Goal: Information Seeking & Learning: Find specific fact

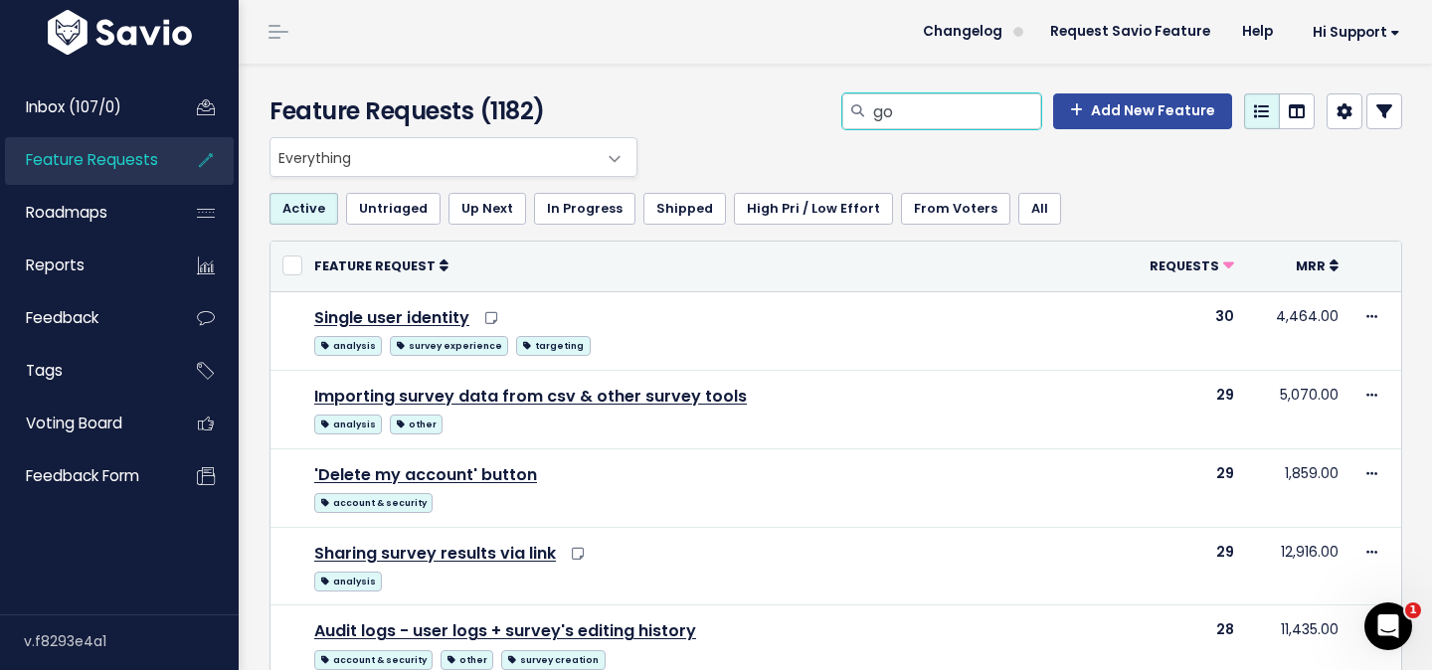
type input "g"
type input "matrix"
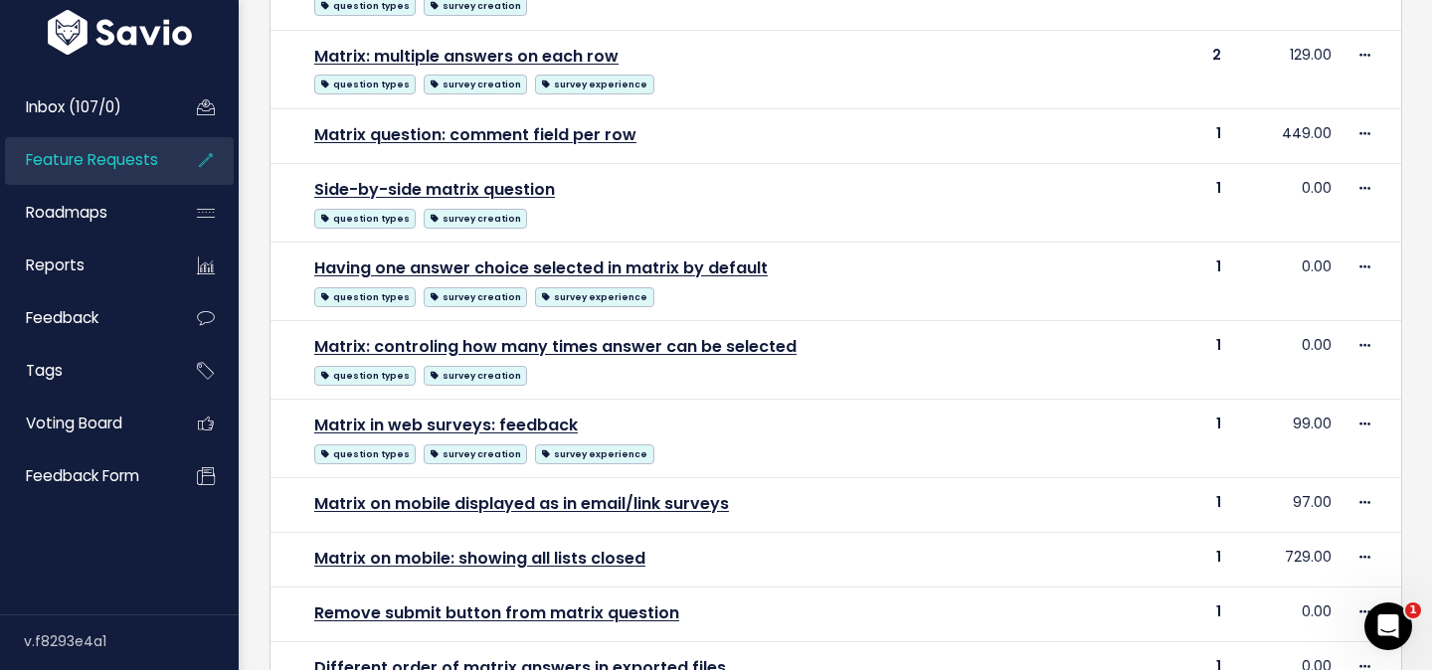
scroll to position [1175, 0]
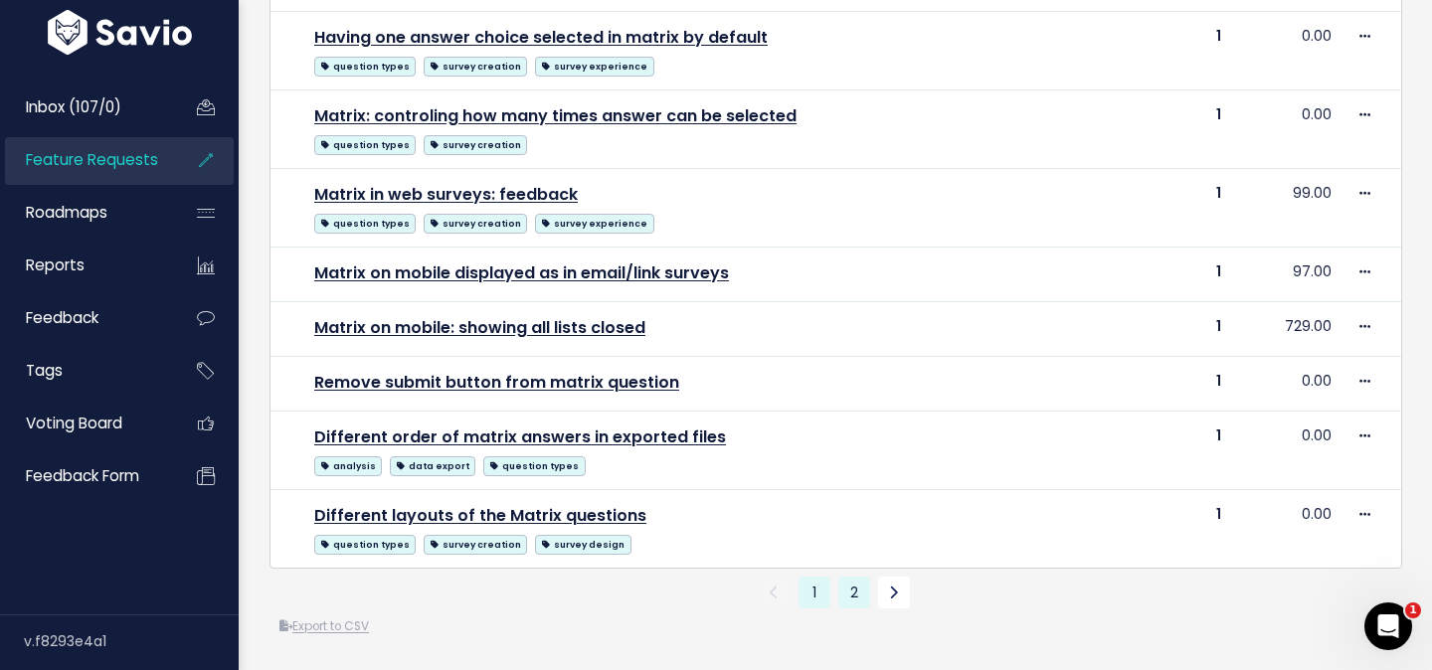
click at [856, 595] on link "2" at bounding box center [854, 593] width 32 height 32
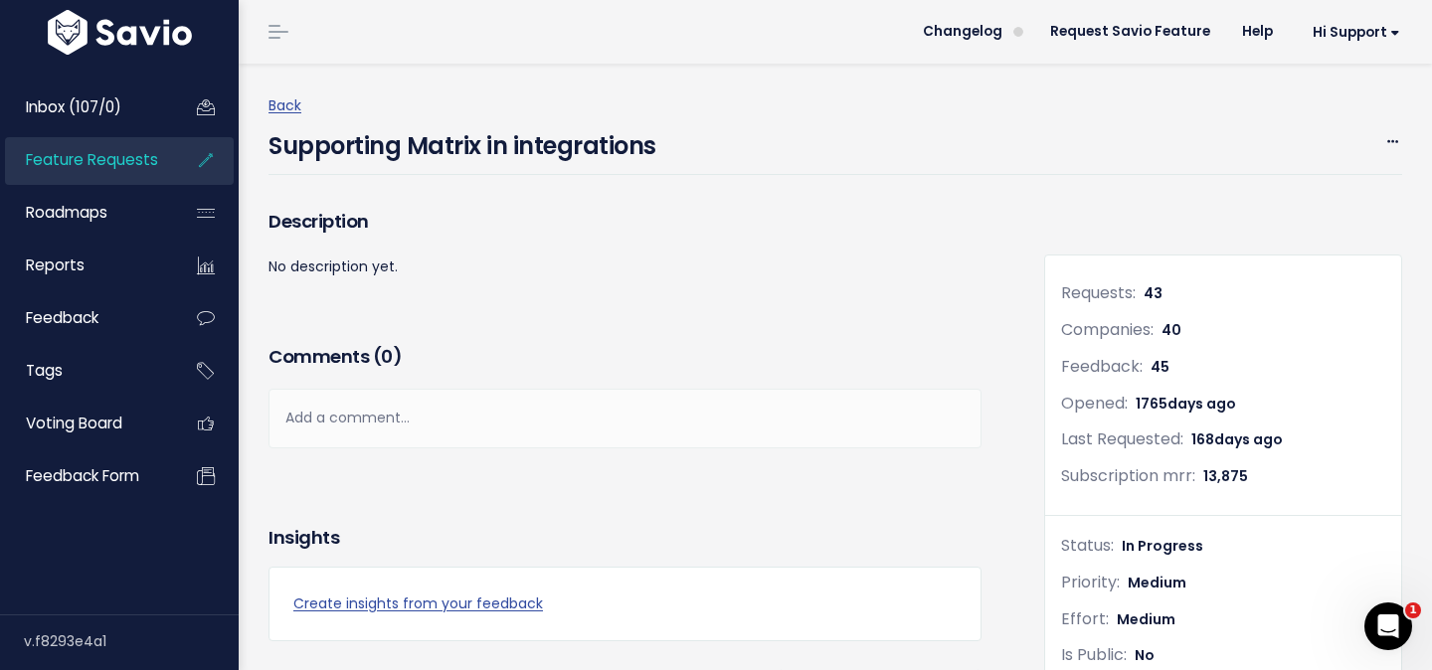
click at [460, 157] on h4 "Supporting Matrix in integrations" at bounding box center [462, 141] width 388 height 46
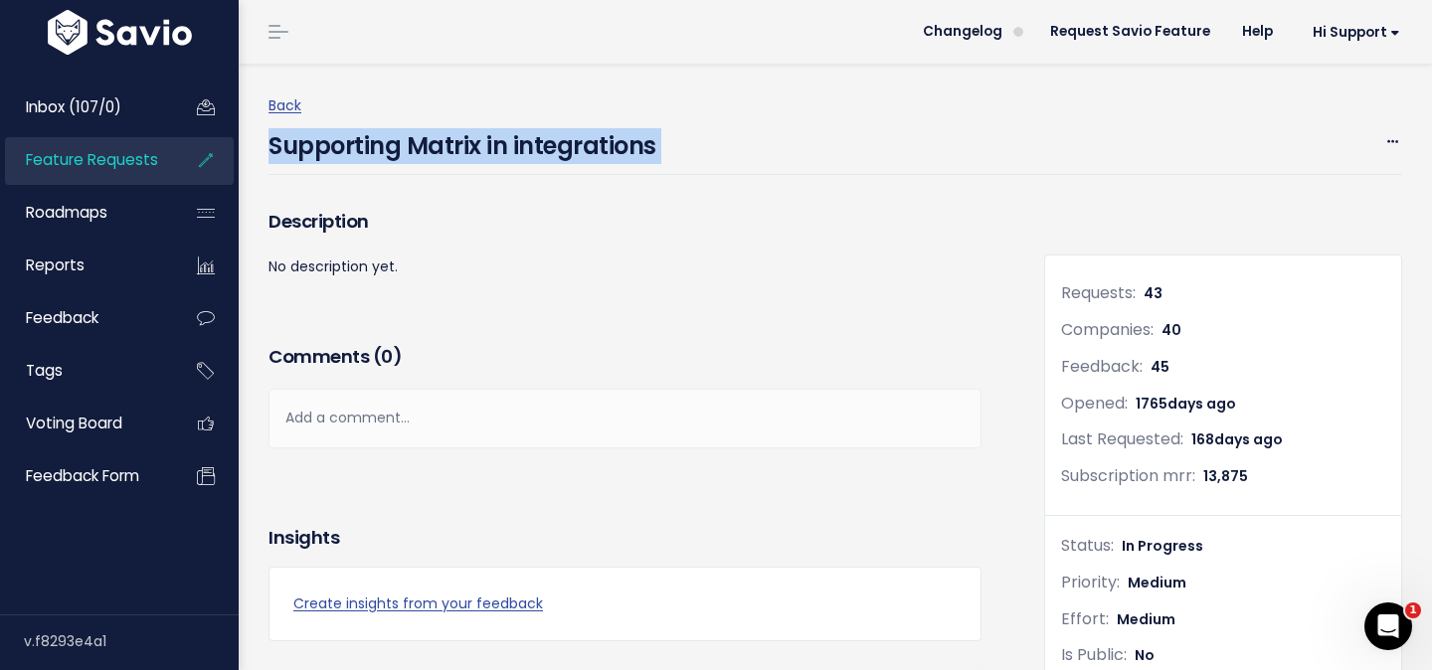
click at [460, 157] on h4 "Supporting Matrix in integrations" at bounding box center [462, 141] width 388 height 46
click at [115, 150] on span "Feature Requests" at bounding box center [92, 159] width 132 height 21
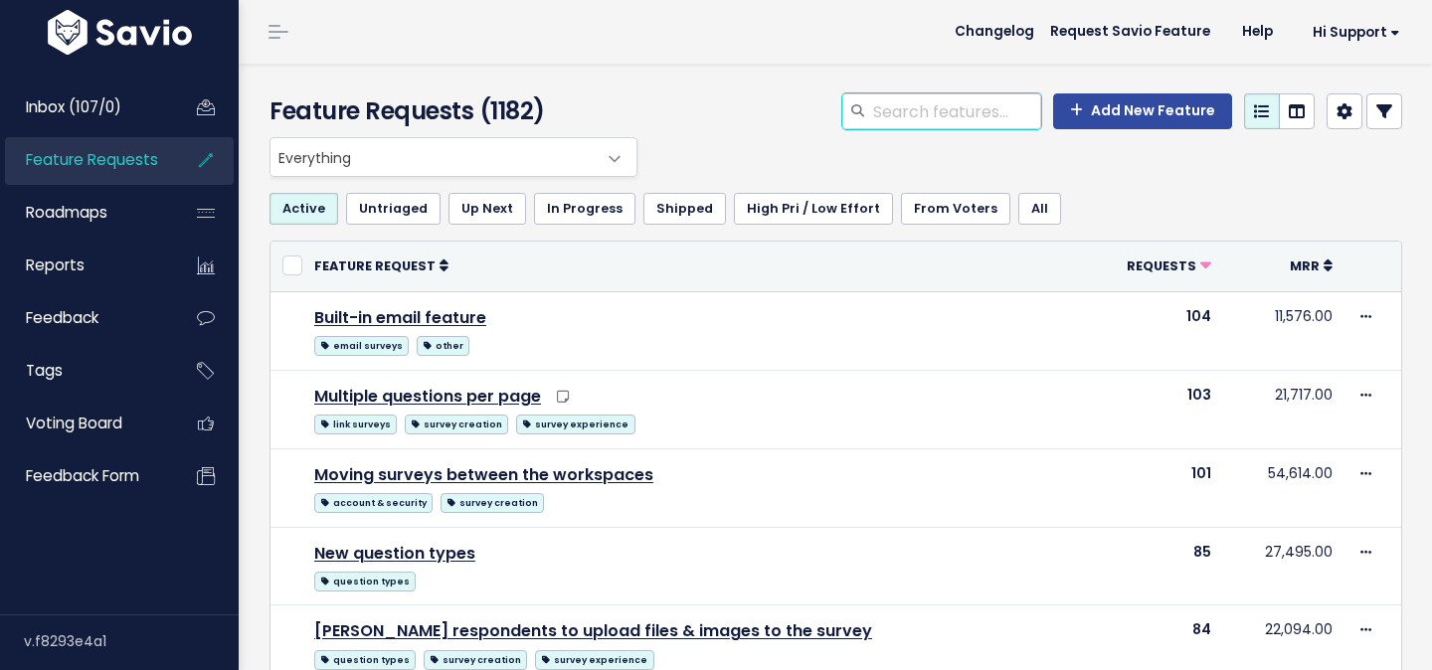
click at [974, 116] on input "search" at bounding box center [956, 111] width 170 height 36
paste input "Supporting Matrix in integrations"
type input "Supporting Matrix in integrations"
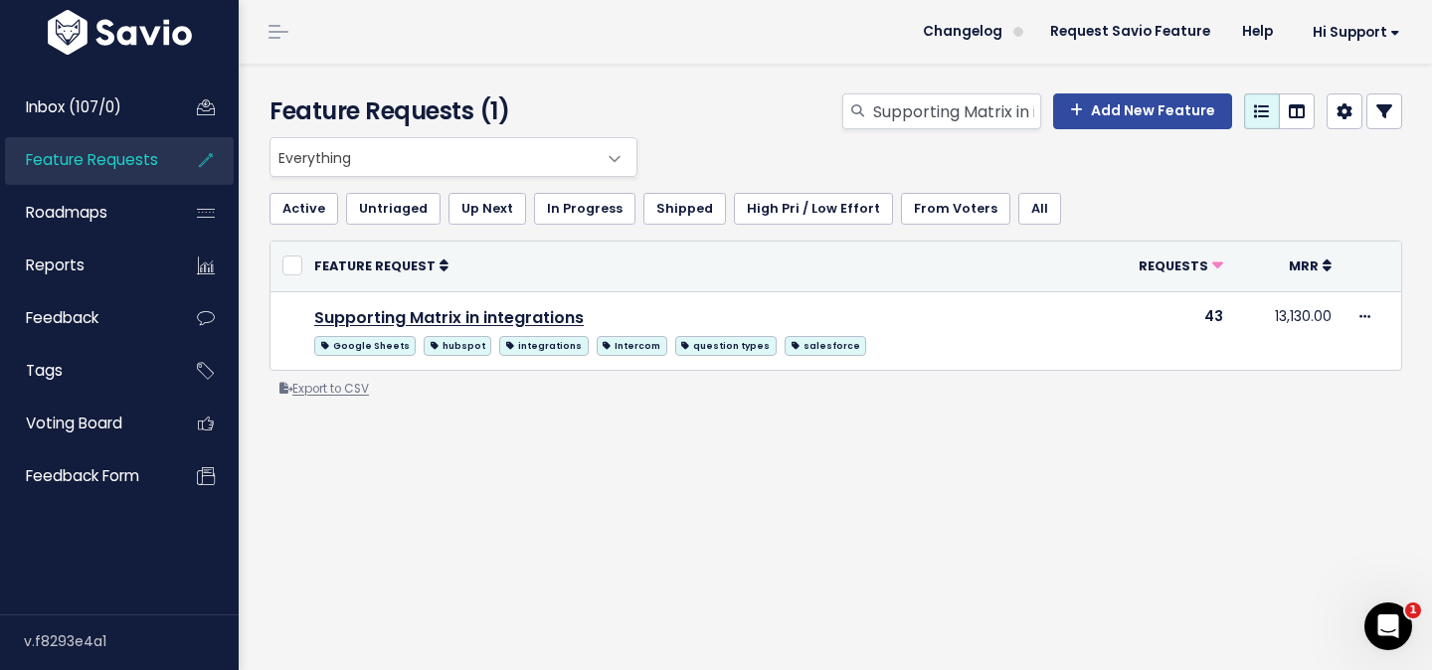
click at [350, 386] on link "Export to CSV" at bounding box center [323, 389] width 89 height 16
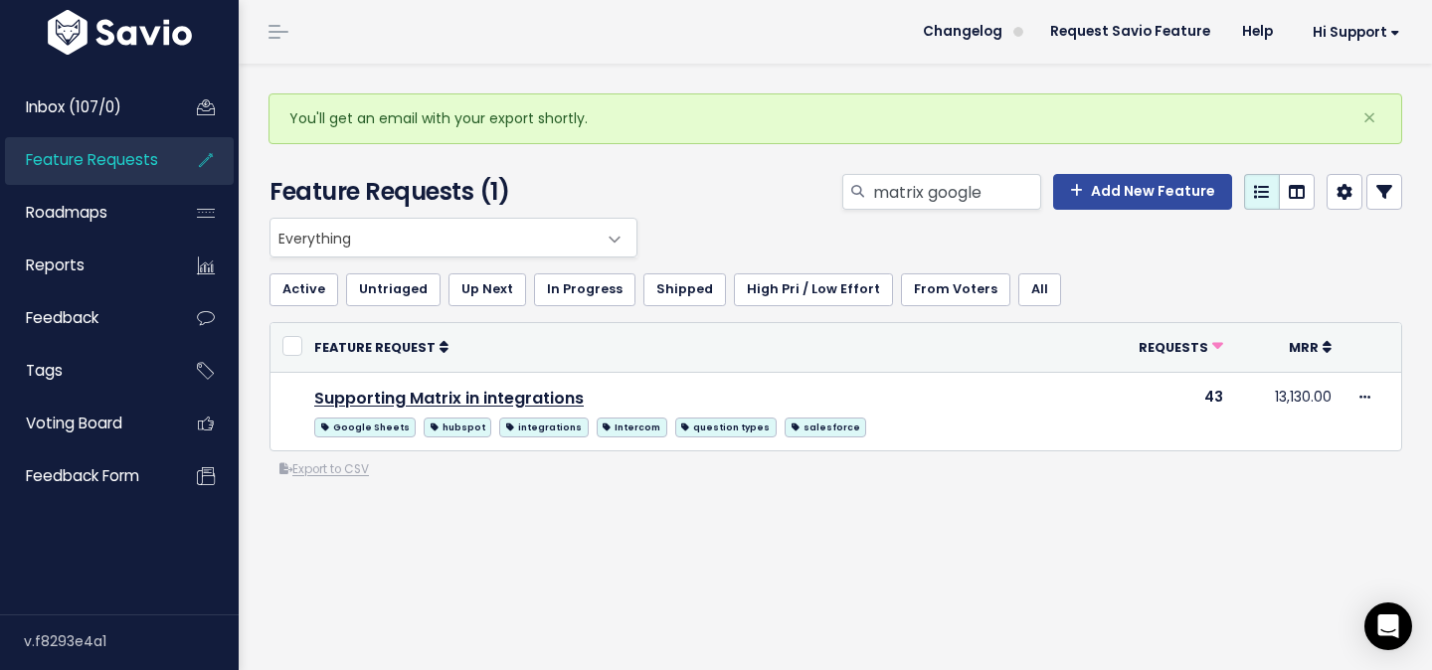
type input "matrix google"
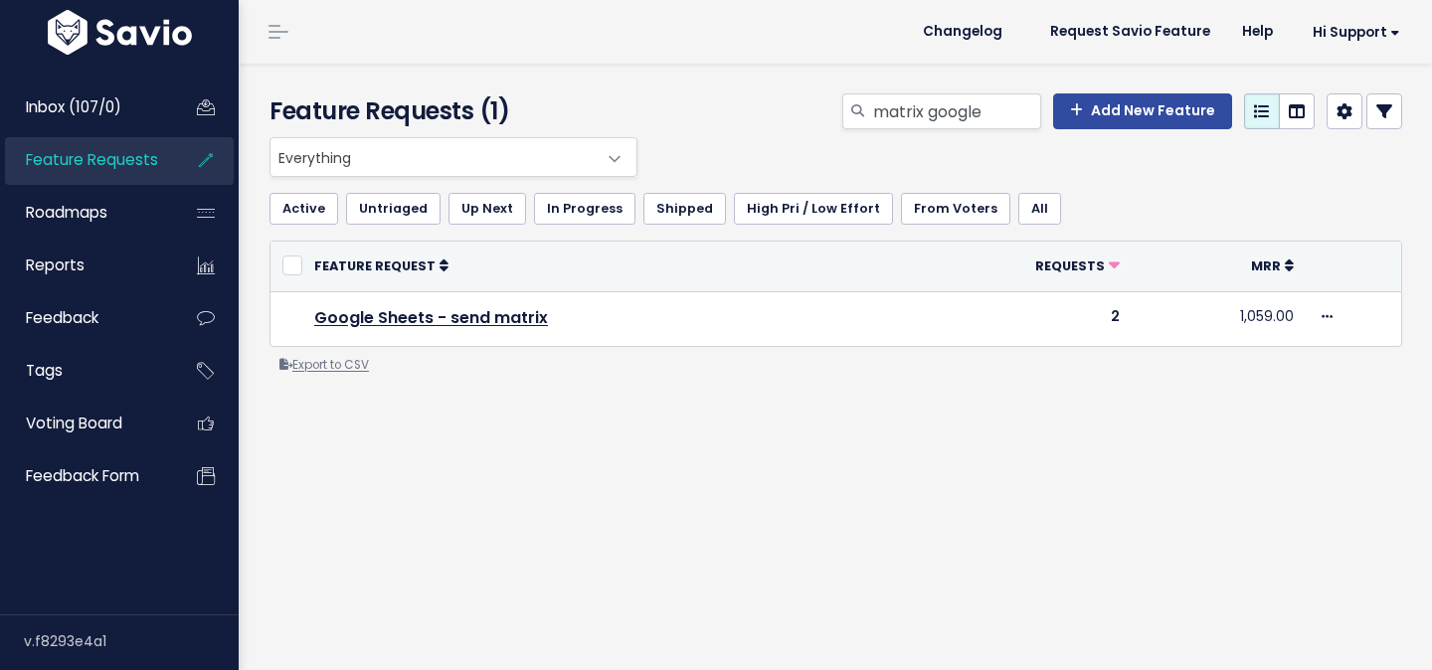
click at [348, 368] on link "Export to CSV" at bounding box center [323, 365] width 89 height 16
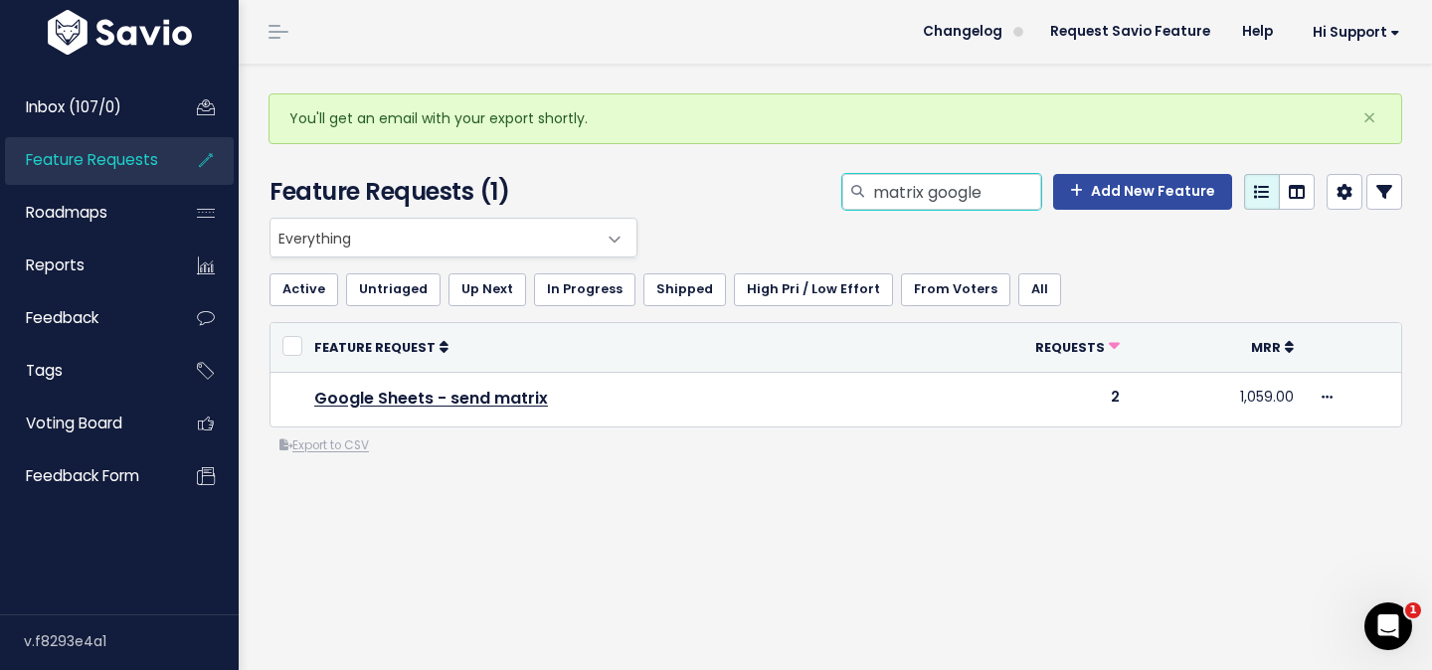
click at [961, 192] on input "matrix google" at bounding box center [956, 192] width 170 height 36
type input "matrix"
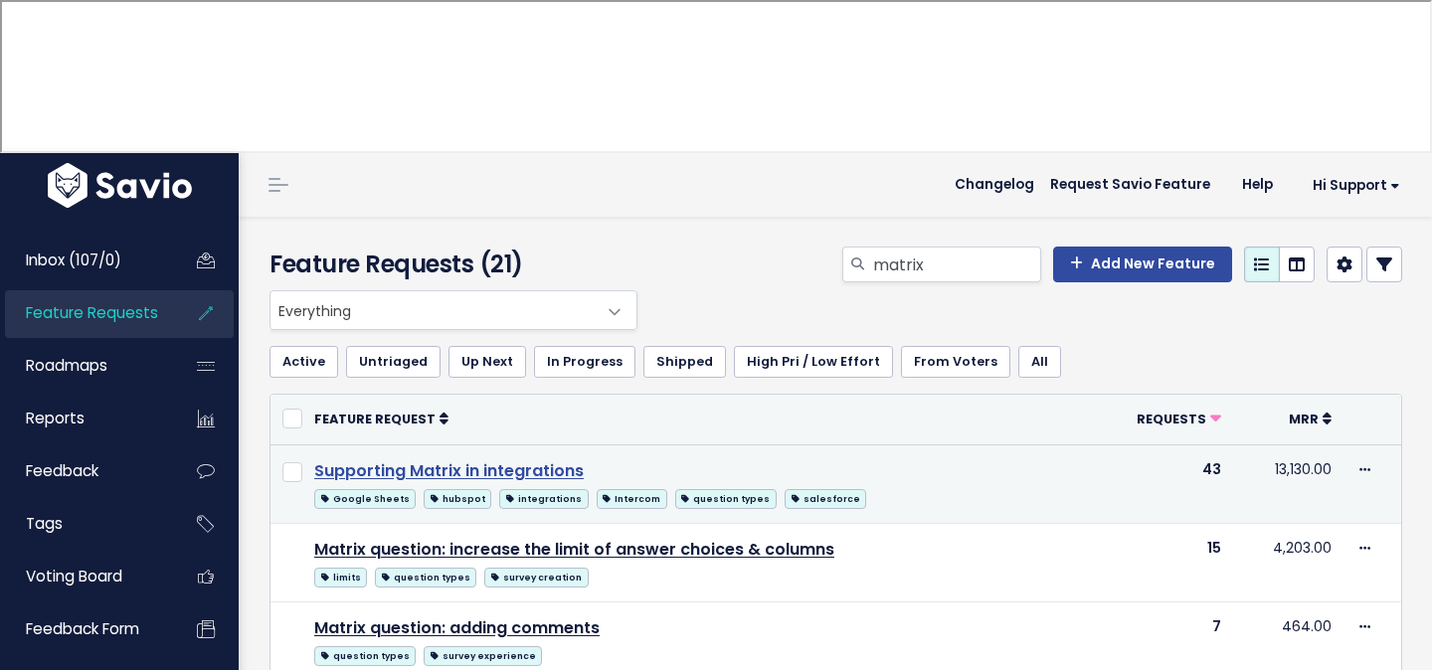
click at [525, 459] on link "Supporting Matrix in integrations" at bounding box center [448, 470] width 269 height 23
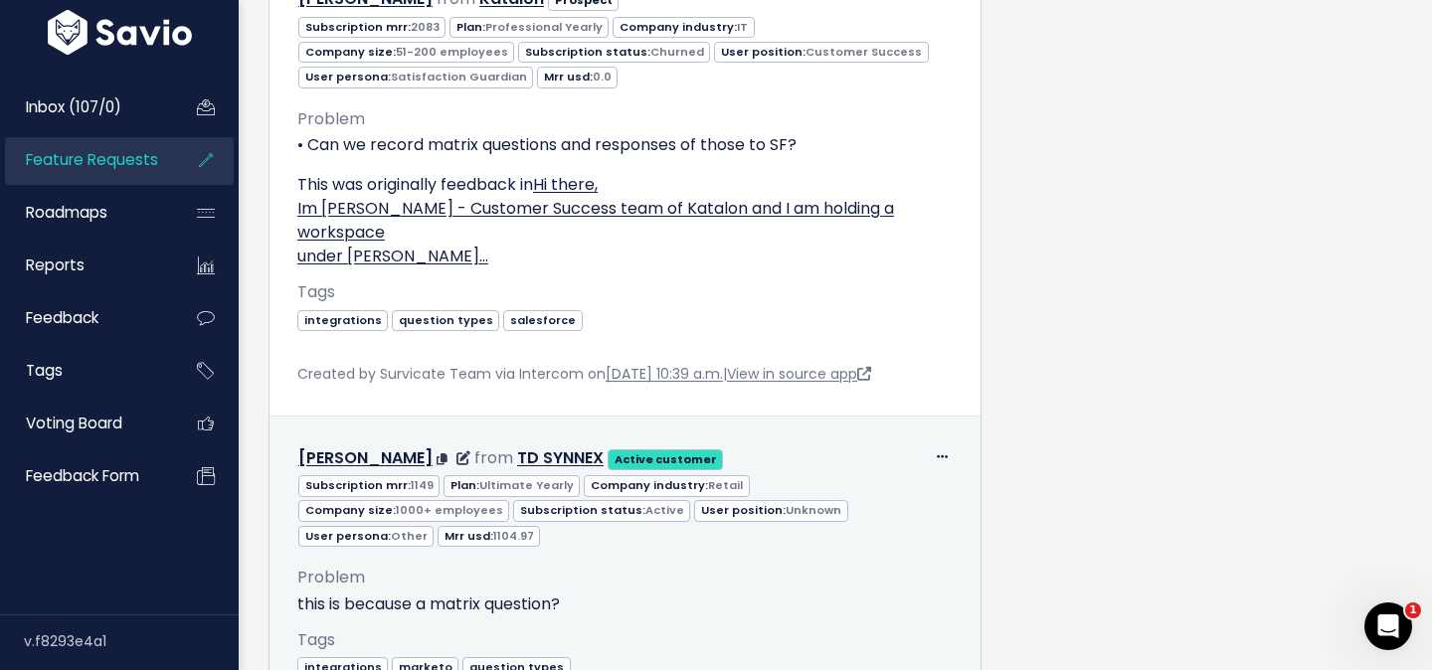
scroll to position [11002, 0]
click at [804, 627] on div "Tags integrations marketo question types" at bounding box center [624, 669] width 655 height 84
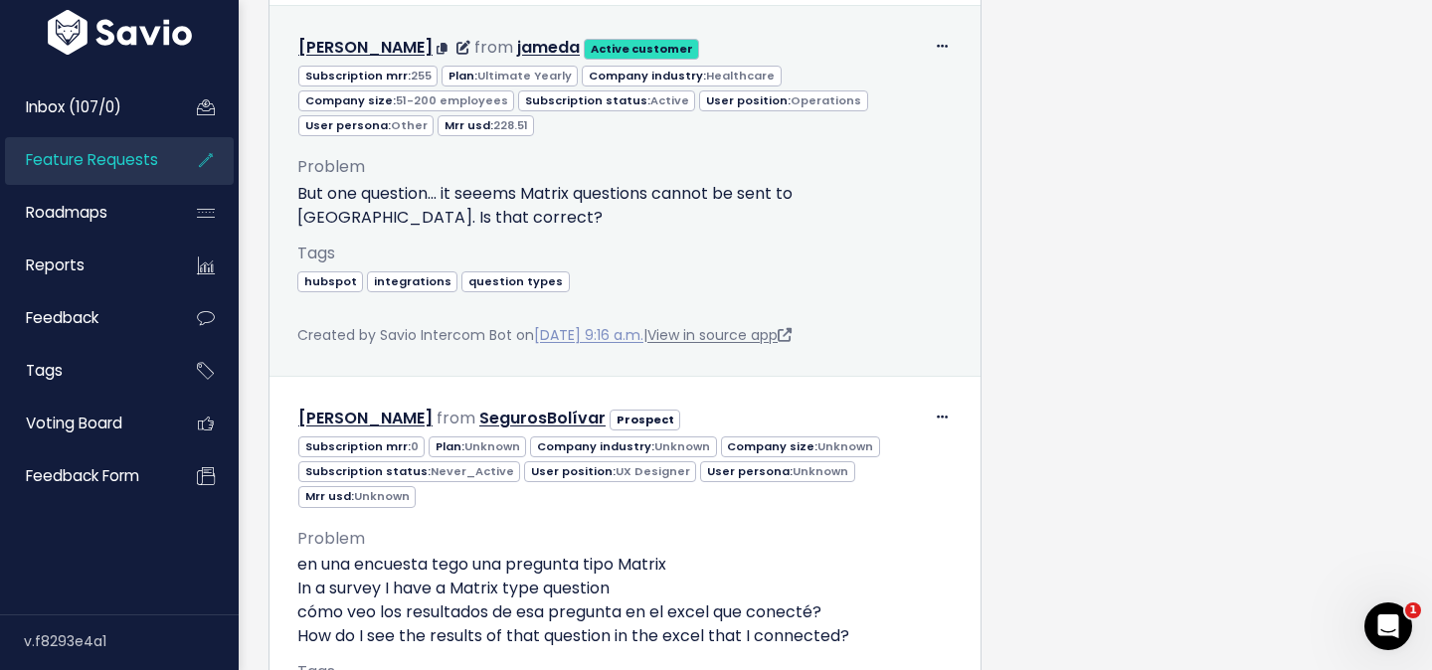
scroll to position [6150, 0]
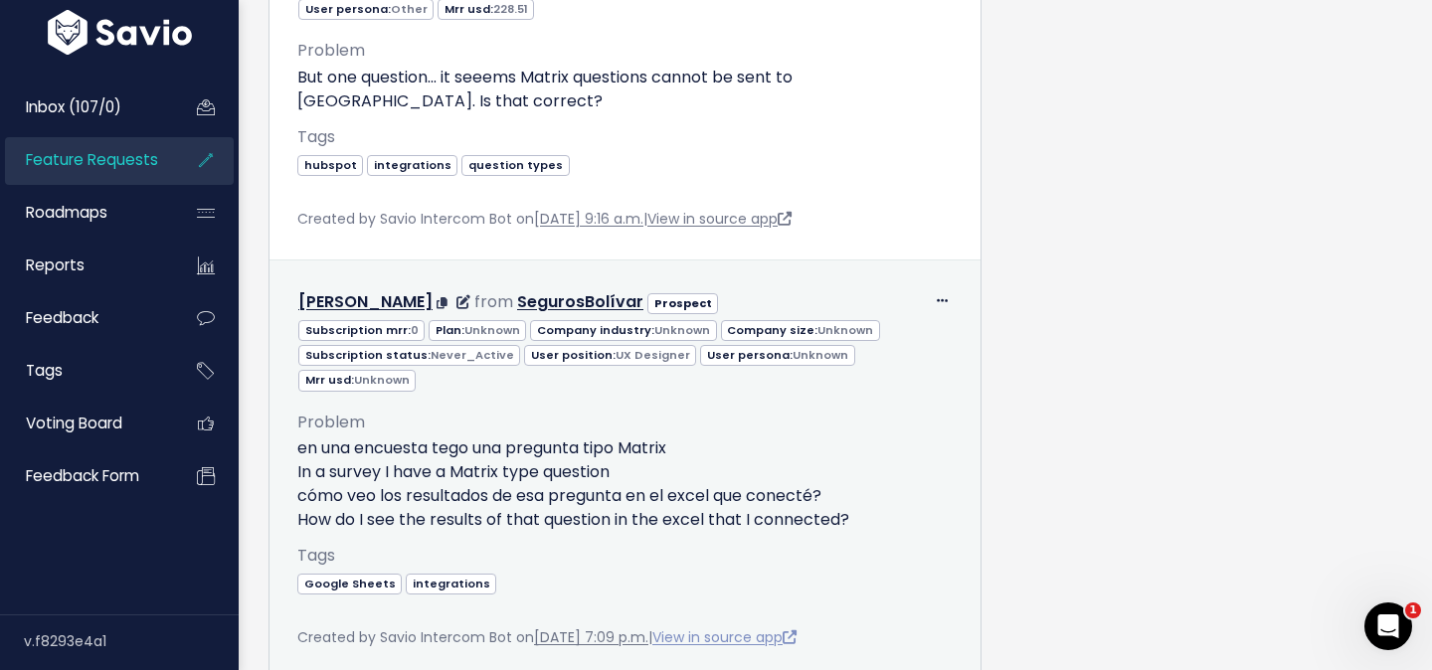
click at [723, 627] on link "View in source app" at bounding box center [724, 637] width 144 height 20
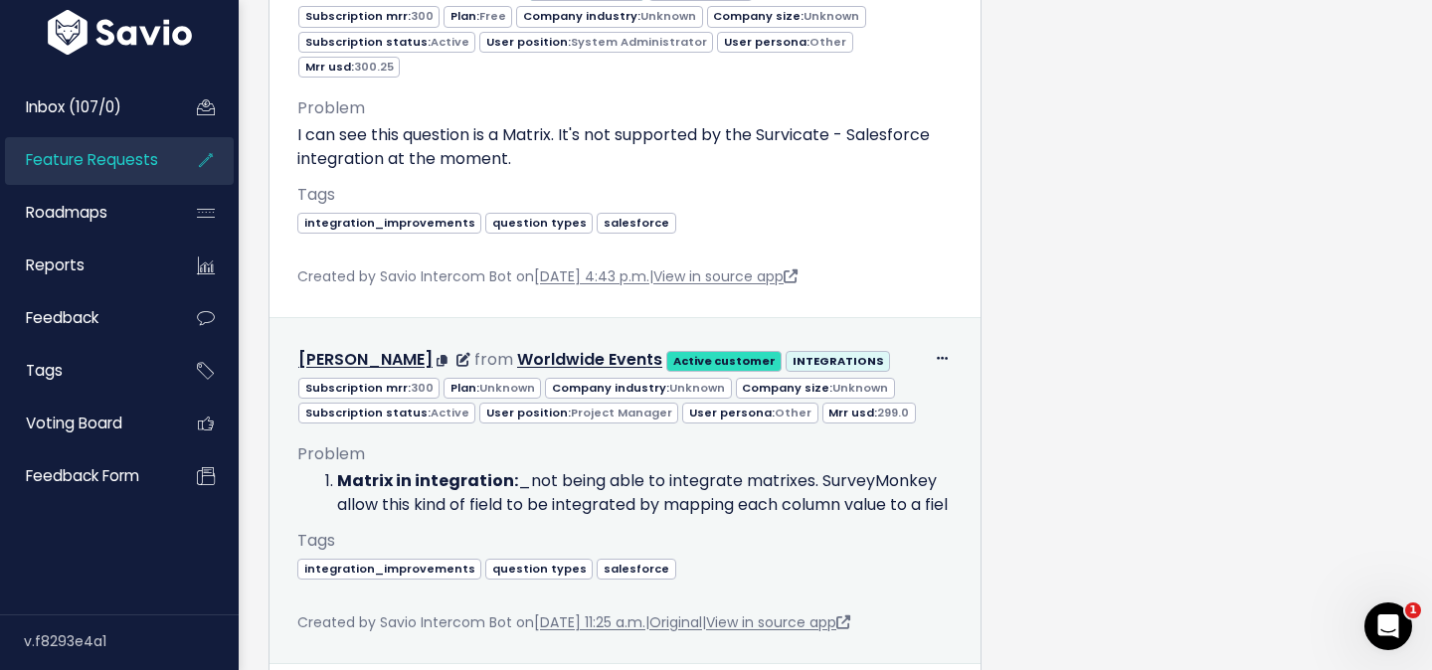
scroll to position [1195, 0]
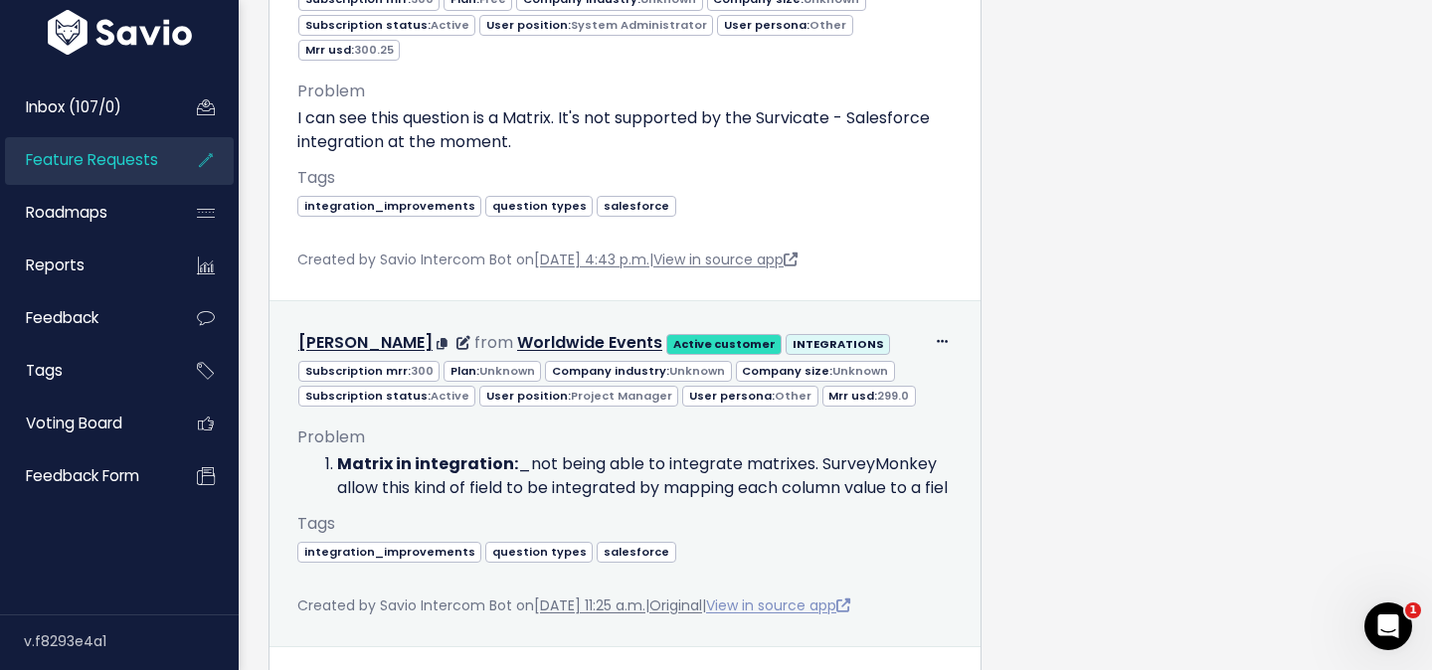
click at [830, 605] on link "View in source app" at bounding box center [778, 606] width 144 height 20
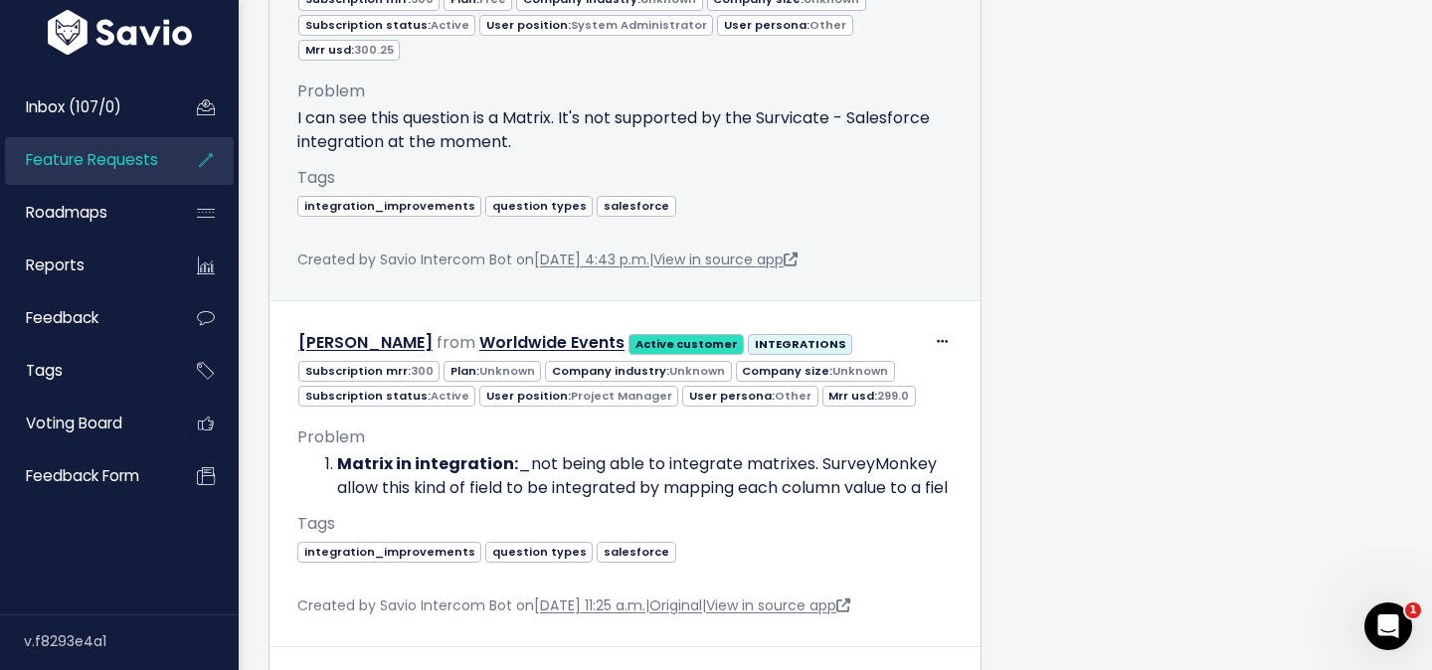
scroll to position [2092, 0]
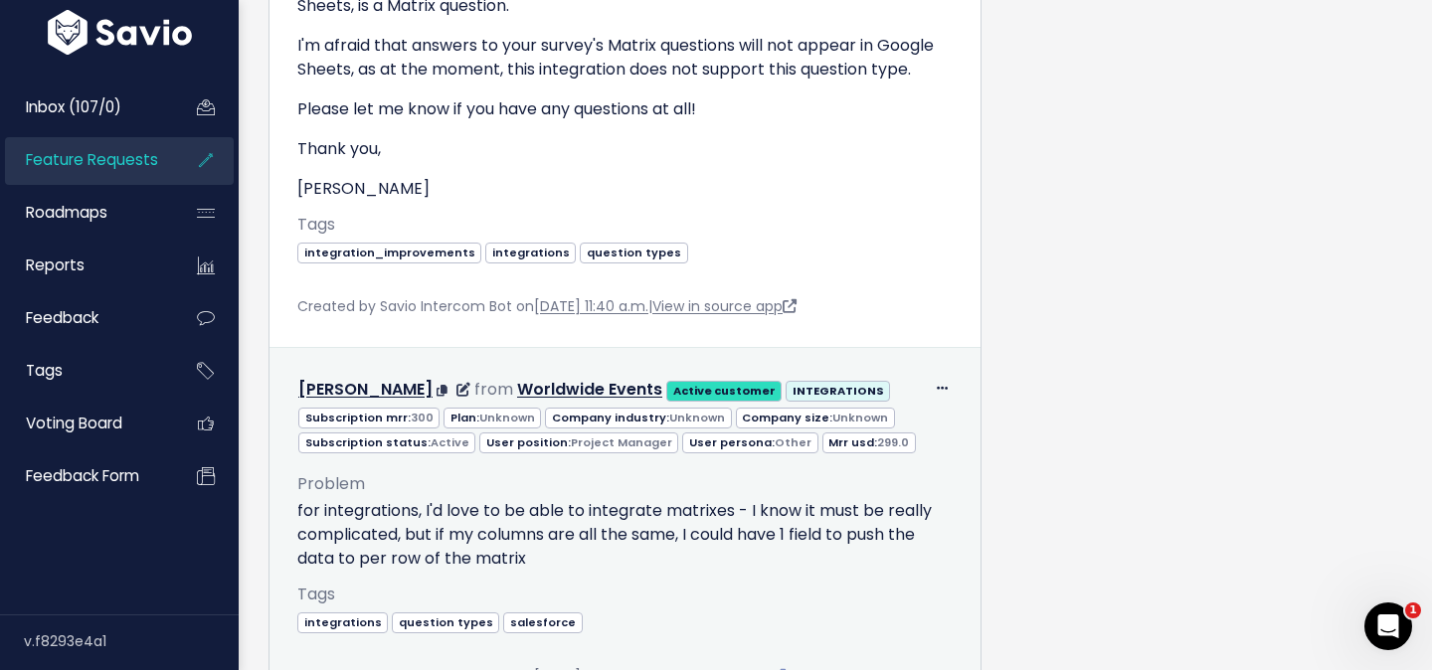
click at [732, 666] on link "View in source app" at bounding box center [713, 676] width 144 height 20
